Goal: Transaction & Acquisition: Book appointment/travel/reservation

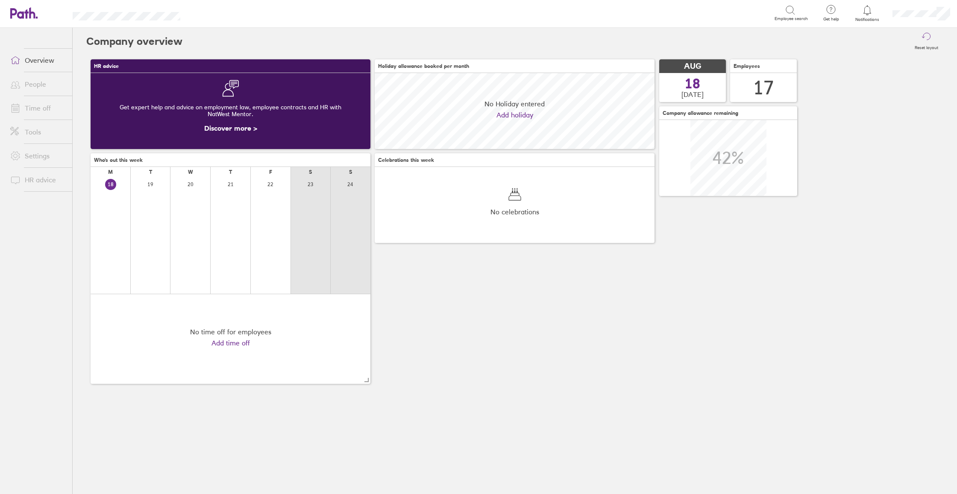
scroll to position [76, 280]
click at [40, 108] on link "Time off" at bounding box center [37, 108] width 69 height 17
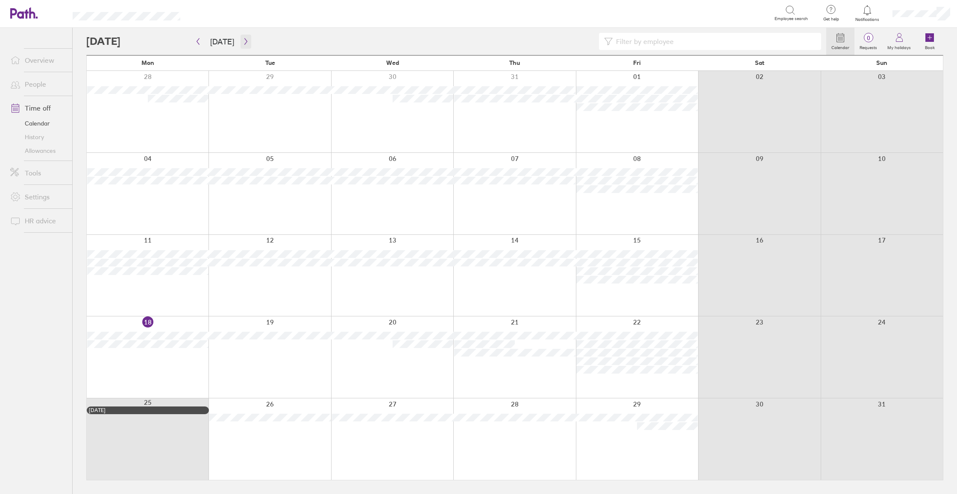
click at [244, 40] on icon "button" at bounding box center [246, 41] width 6 height 7
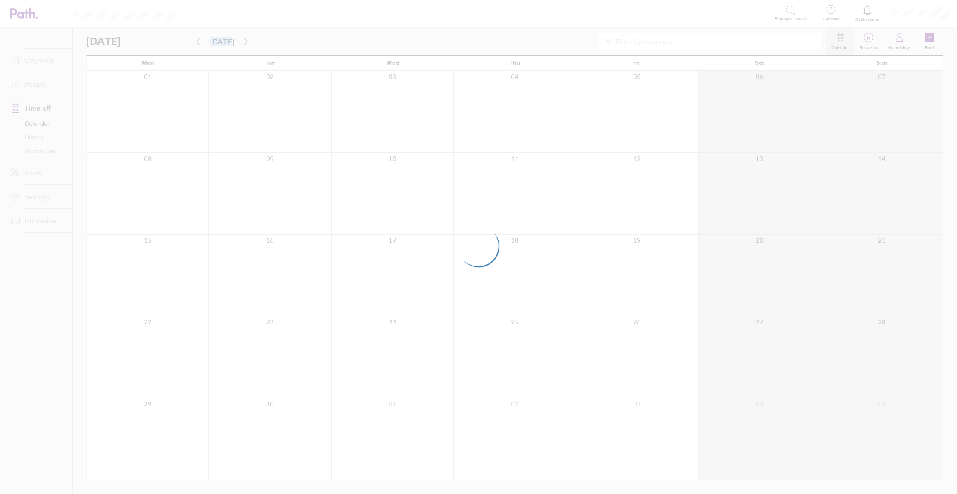
click at [244, 40] on div at bounding box center [478, 247] width 957 height 494
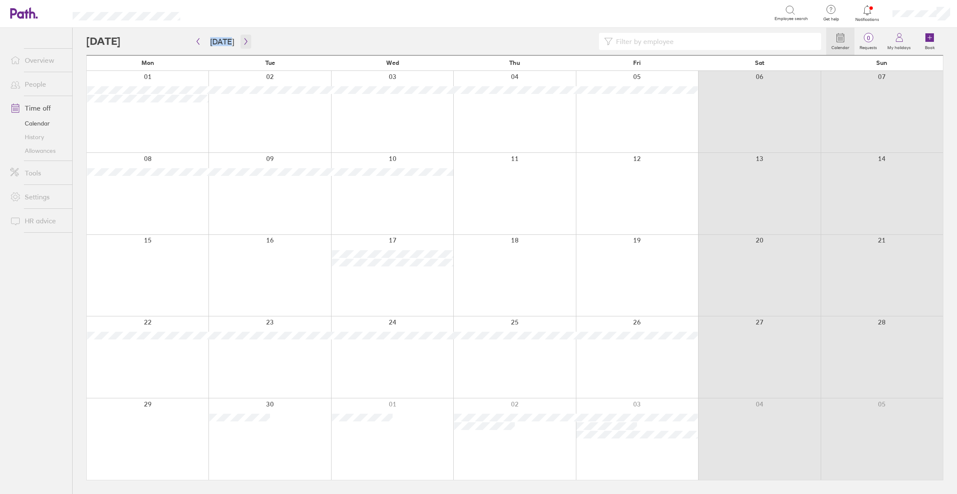
scroll to position [0, 0]
click at [243, 41] on icon "button" at bounding box center [246, 41] width 6 height 7
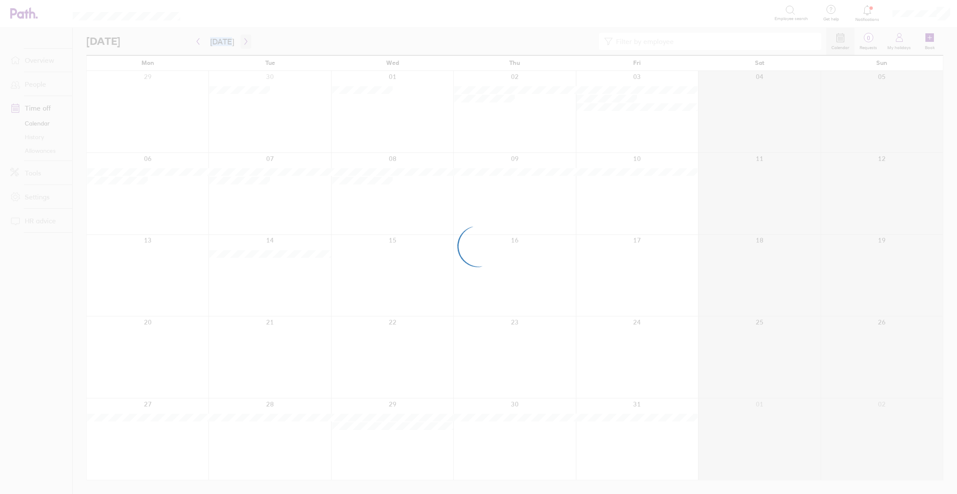
scroll to position [0, 0]
click at [241, 41] on div at bounding box center [478, 247] width 957 height 494
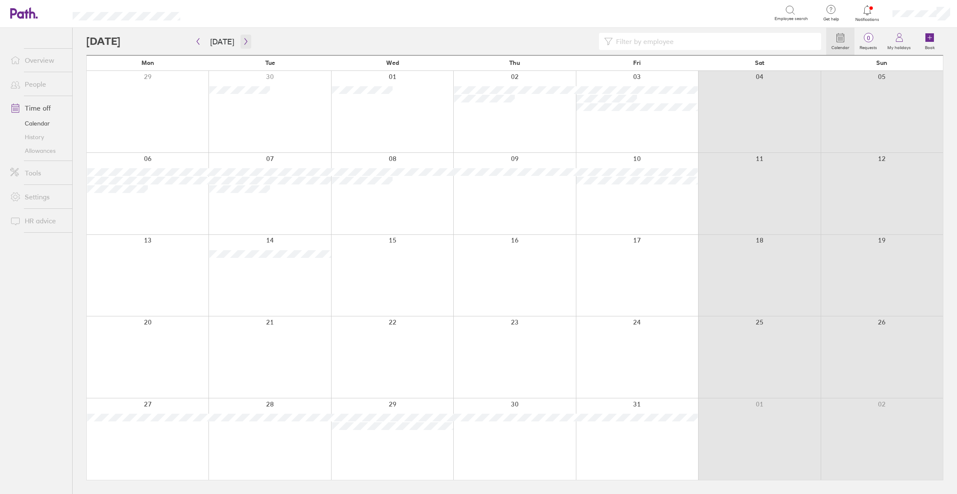
click at [244, 41] on icon "button" at bounding box center [245, 41] width 3 height 6
click at [393, 261] on div at bounding box center [392, 276] width 122 height 82
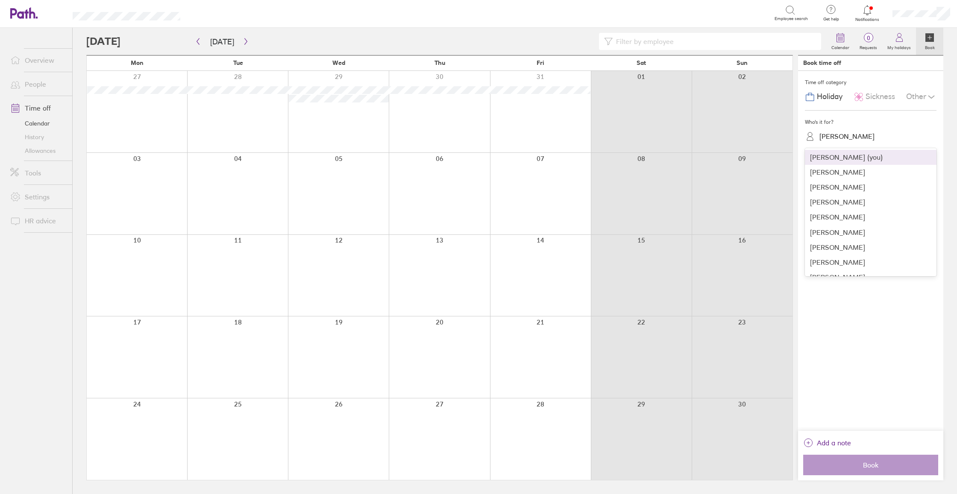
click at [838, 143] on div "[PERSON_NAME]" at bounding box center [875, 137] width 121 height 16
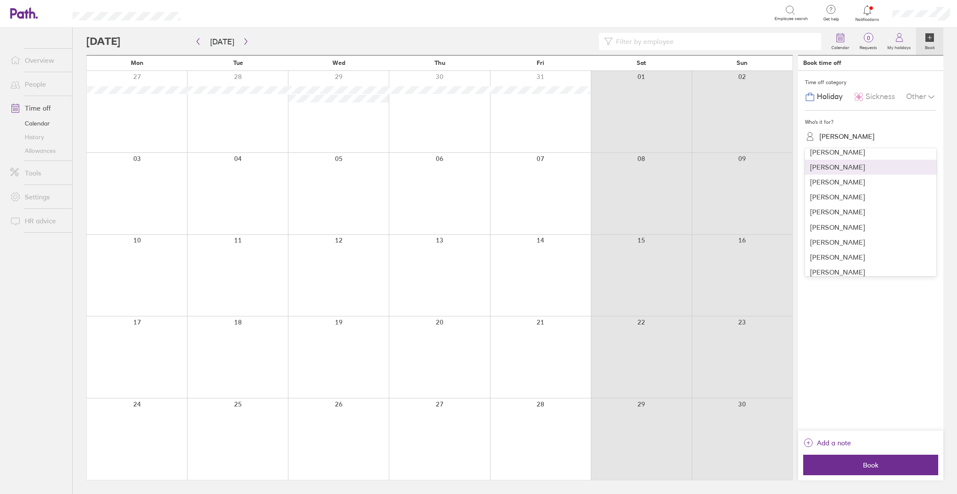
scroll to position [129, 0]
click at [842, 179] on div "[PERSON_NAME]" at bounding box center [871, 178] width 132 height 15
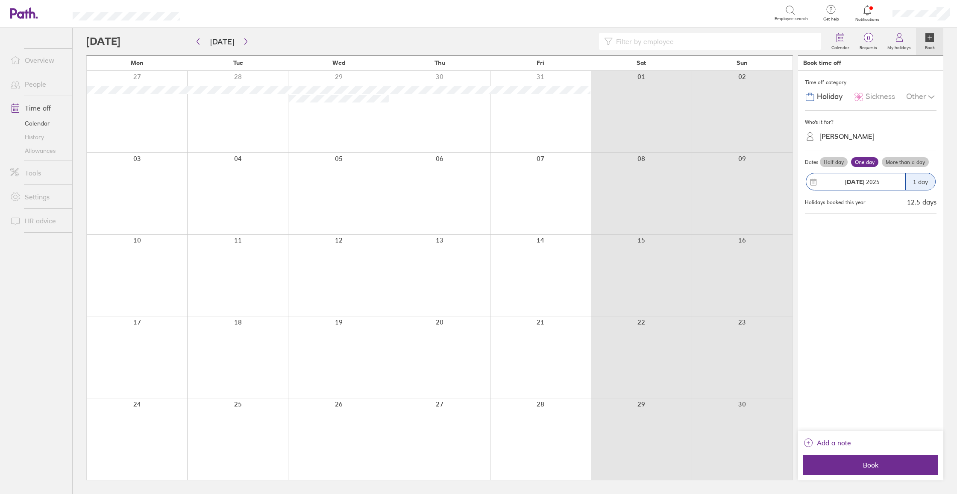
click at [909, 164] on label "More than a day" at bounding box center [905, 162] width 47 height 10
click at [0, 0] on input "More than a day" at bounding box center [0, 0] width 0 height 0
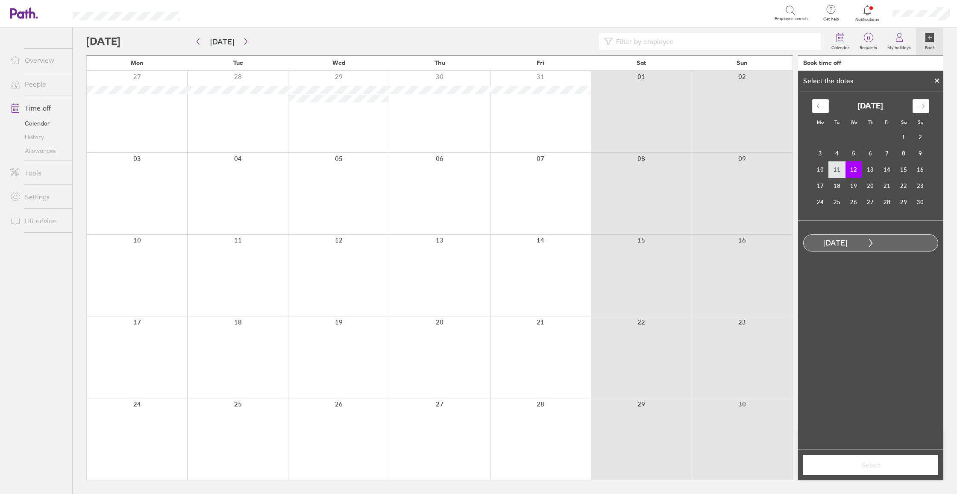
click at [835, 172] on td "11" at bounding box center [837, 170] width 17 height 16
click at [854, 168] on td "12" at bounding box center [854, 170] width 17 height 16
click at [887, 170] on td "14" at bounding box center [887, 170] width 17 height 16
click at [890, 467] on span "Select" at bounding box center [870, 465] width 123 height 8
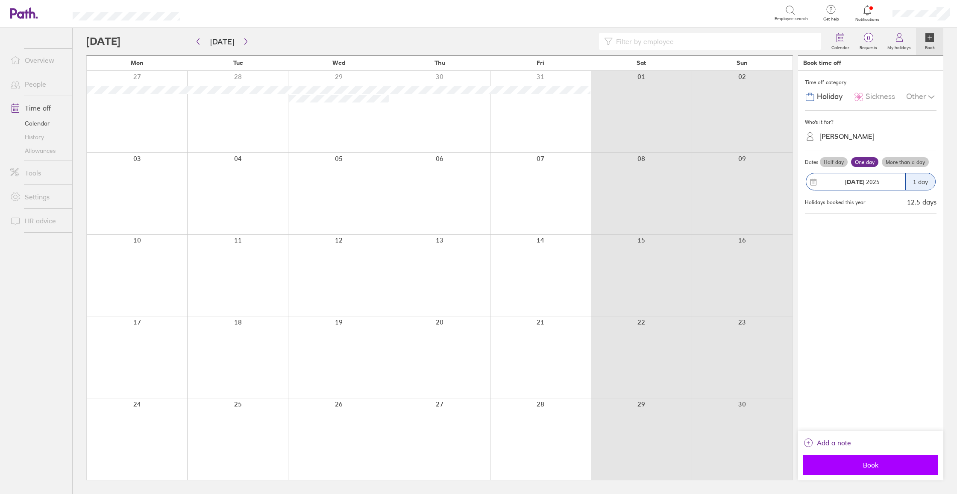
click at [892, 466] on span "Book" at bounding box center [870, 465] width 123 height 8
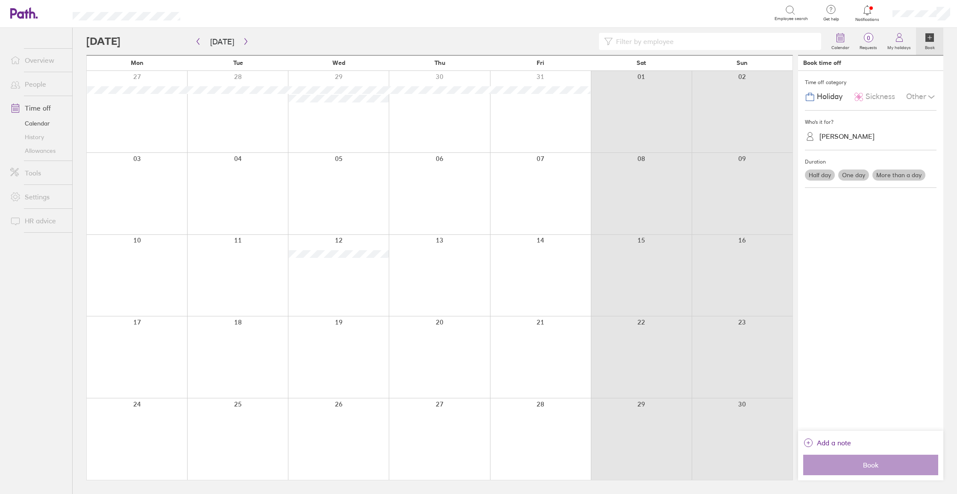
click at [442, 274] on div at bounding box center [439, 276] width 101 height 82
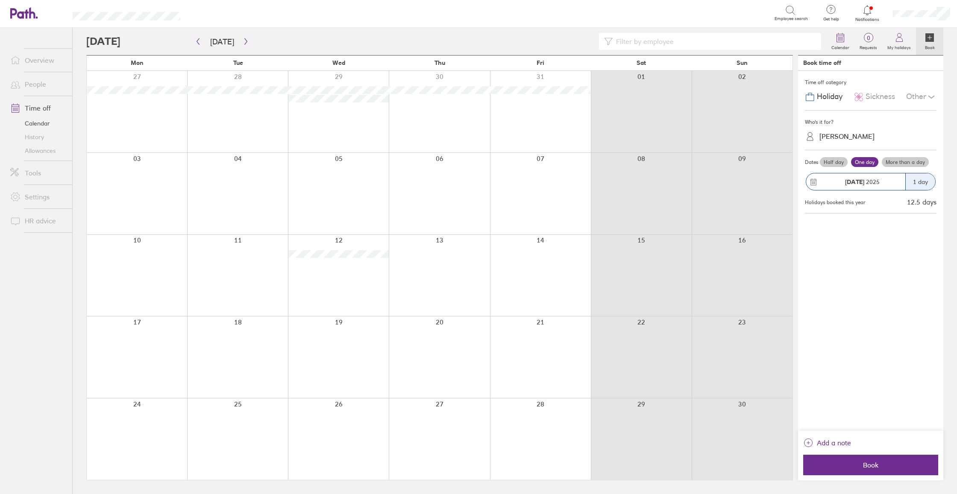
click at [463, 261] on div at bounding box center [439, 276] width 101 height 82
click at [914, 158] on label "More than a day" at bounding box center [905, 162] width 47 height 10
click at [0, 0] on input "More than a day" at bounding box center [0, 0] width 0 height 0
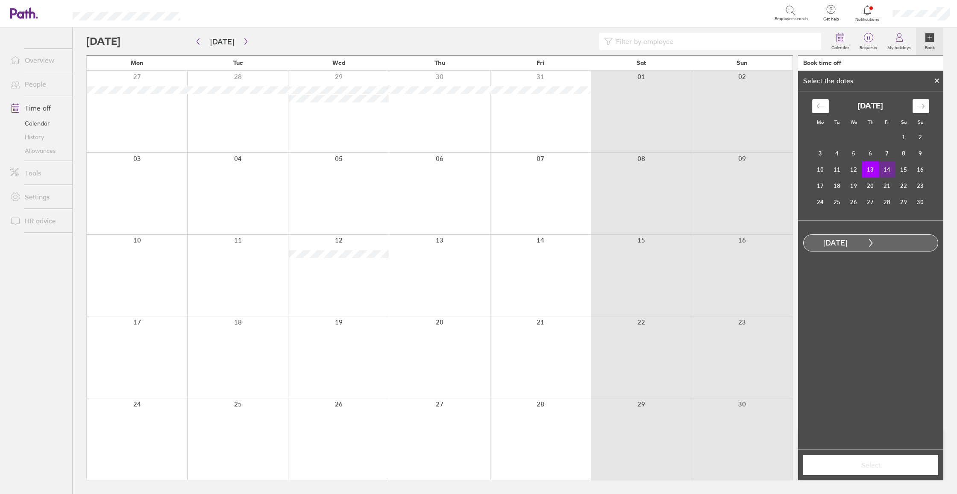
click at [891, 171] on td "14" at bounding box center [887, 170] width 17 height 16
click at [878, 467] on span "Select" at bounding box center [870, 465] width 123 height 8
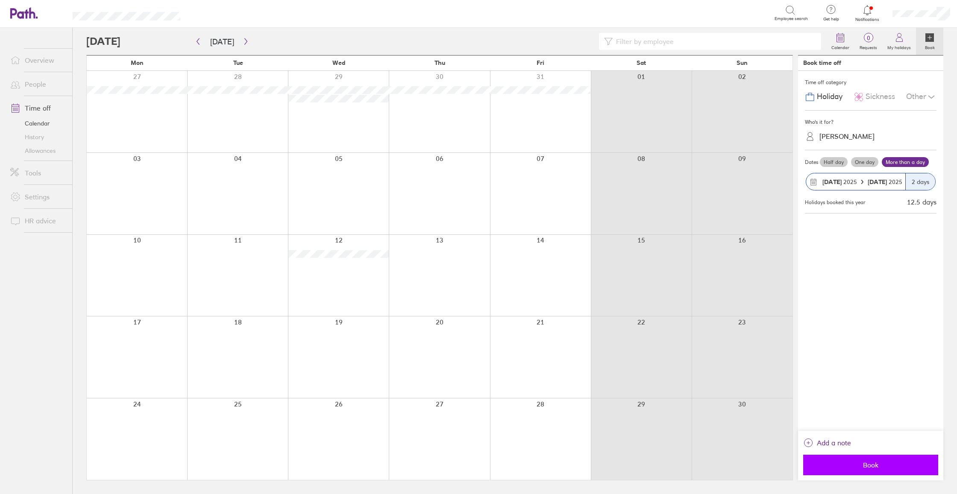
scroll to position [0, 0]
click at [876, 466] on span "Book" at bounding box center [870, 465] width 123 height 8
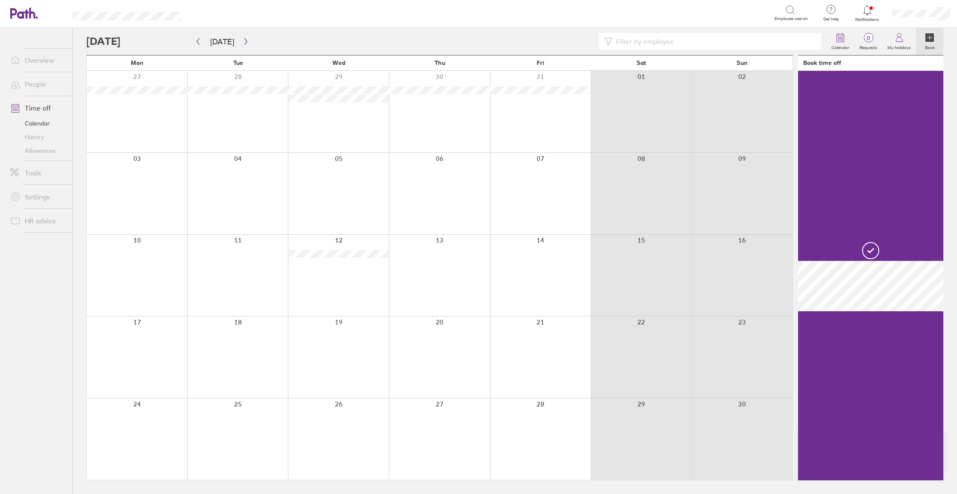
scroll to position [0, 0]
